Goal: Entertainment & Leisure: Consume media (video, audio)

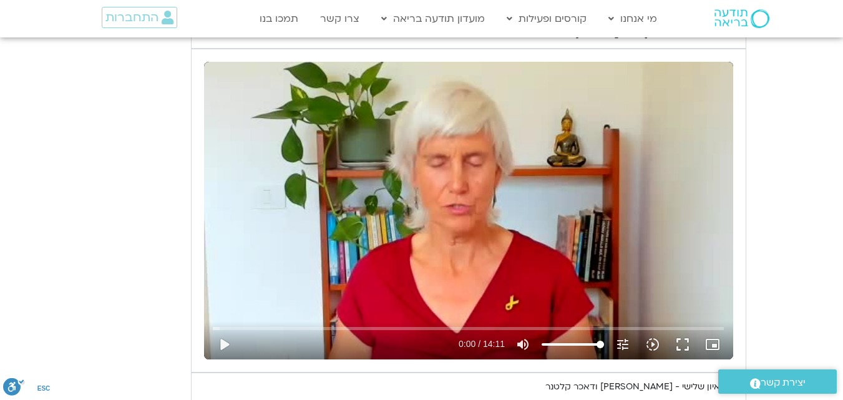
scroll to position [612, 0]
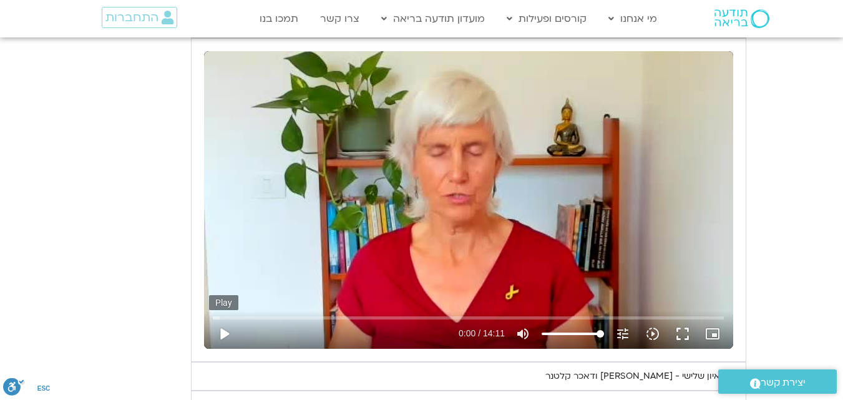
click at [229, 333] on button "play_arrow" at bounding box center [224, 334] width 30 height 30
click at [655, 335] on icon "slow_motion_video" at bounding box center [652, 333] width 15 height 15
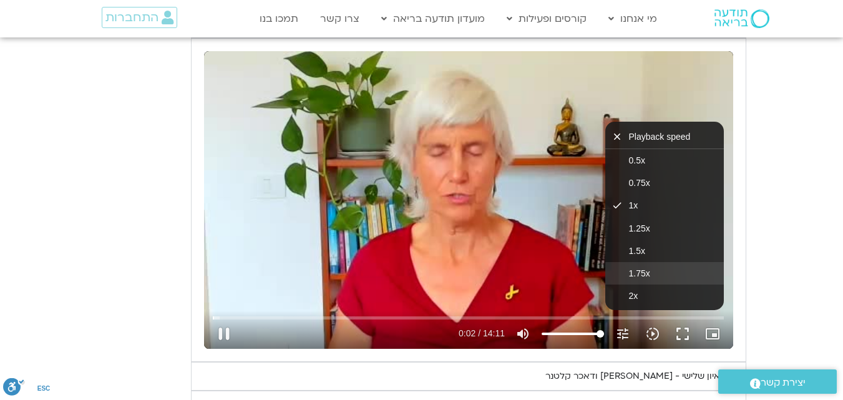
click at [650, 275] on button "1.75x" at bounding box center [665, 273] width 119 height 22
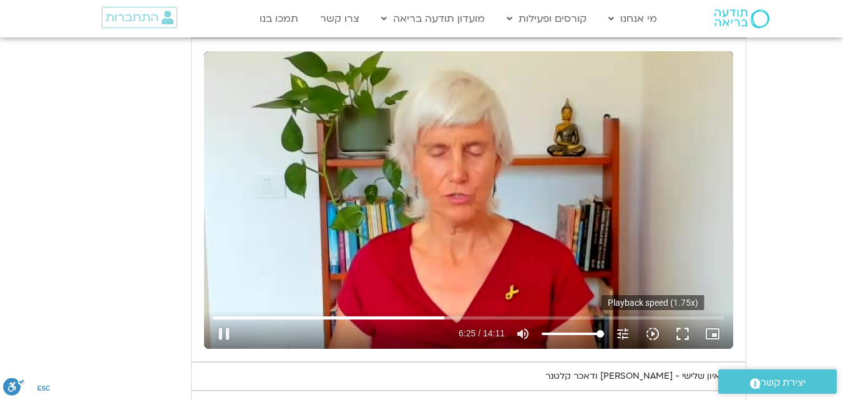
click at [654, 333] on icon "slow_motion_video" at bounding box center [652, 333] width 15 height 15
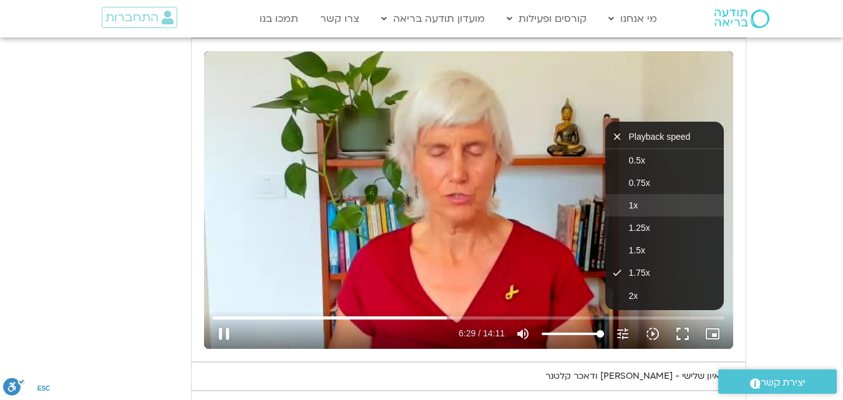
click at [665, 202] on button "1x" at bounding box center [665, 205] width 119 height 22
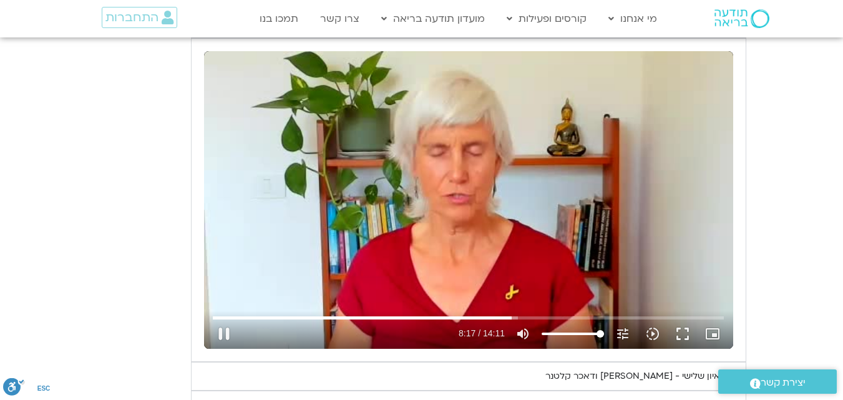
click at [574, 131] on div "Skip ad 11:19 pause 8:17 / 14:11 volume_up Mute tune Resolution Auto 240p slow_…" at bounding box center [468, 200] width 529 height 298
type input "497.857528"
